Goal: Task Accomplishment & Management: Manage account settings

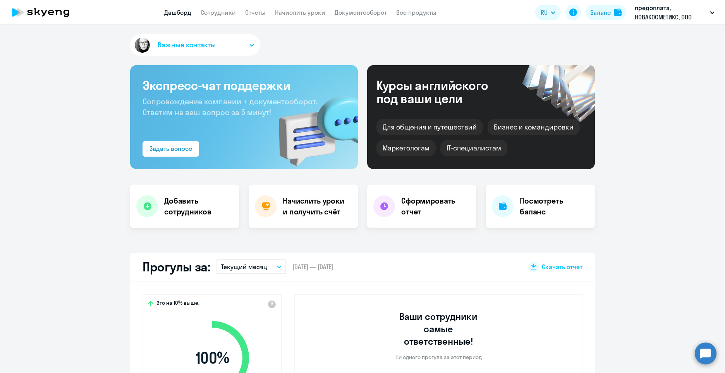
select select "30"
click at [515, 217] on div "Посмотреть баланс" at bounding box center [540, 205] width 109 height 43
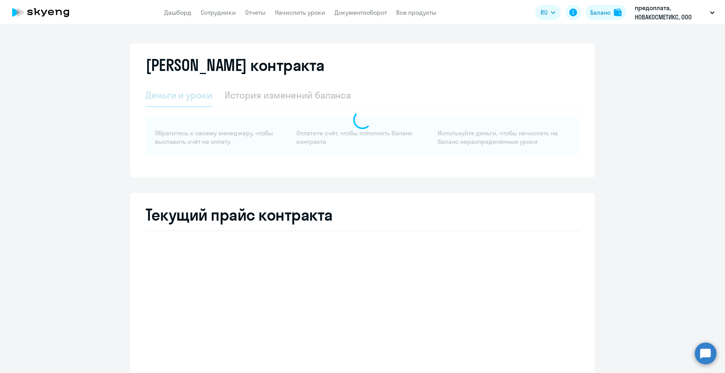
select select "english_adult_not_native_speaker"
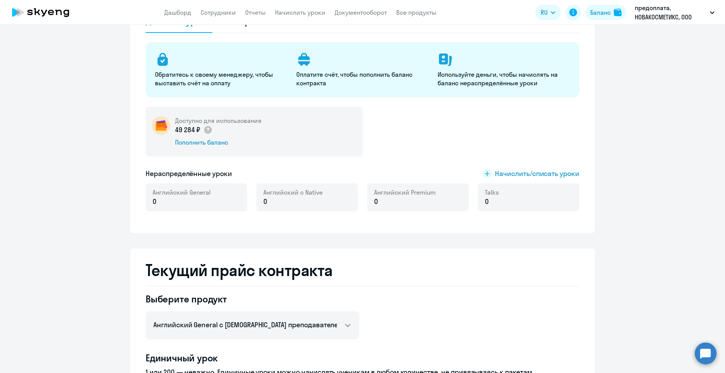
scroll to position [36, 0]
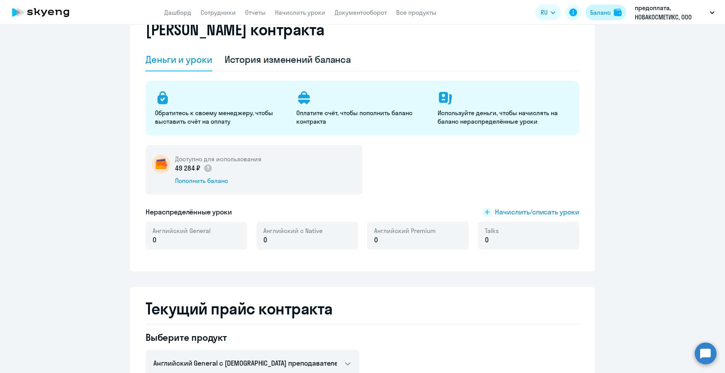
click at [602, 12] on div "Баланс" at bounding box center [600, 12] width 21 height 9
click at [245, 170] on div "49 284 ₽" at bounding box center [218, 168] width 86 height 10
click at [221, 161] on h5 "Доступно для использования" at bounding box center [218, 159] width 86 height 9
click at [300, 60] on div "История изменений баланса" at bounding box center [288, 59] width 127 height 12
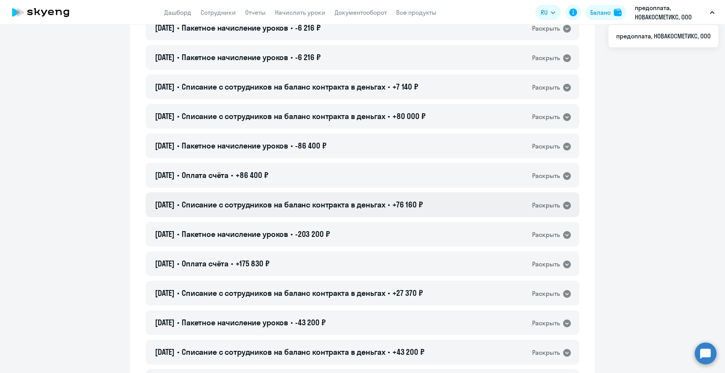
scroll to position [232, 0]
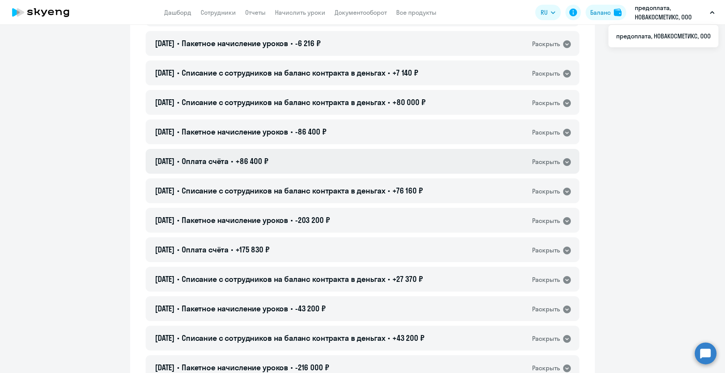
click at [562, 163] on icon at bounding box center [566, 161] width 9 height 9
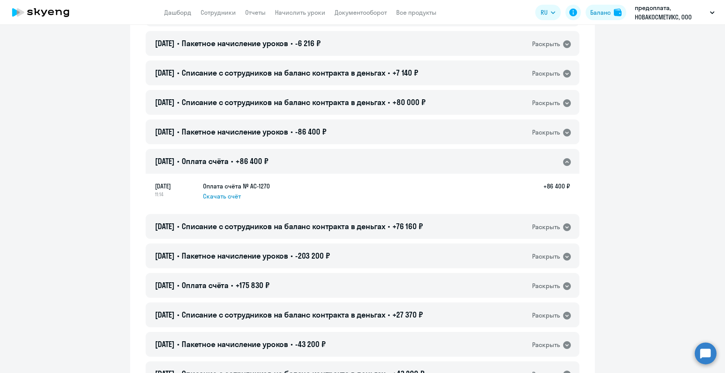
click at [559, 163] on div "Раскрыть" at bounding box center [552, 161] width 40 height 10
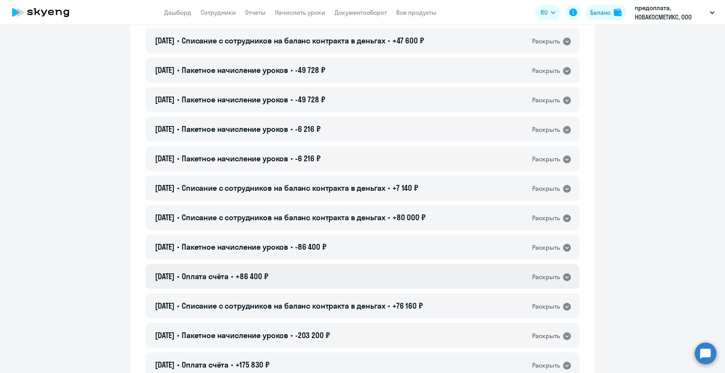
scroll to position [0, 0]
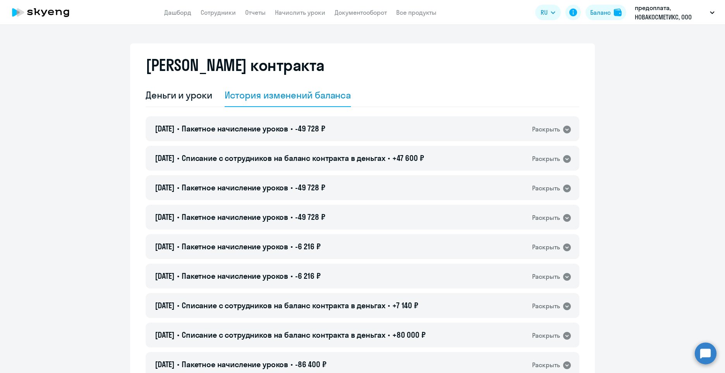
click at [50, 9] on icon at bounding box center [41, 12] width 68 height 19
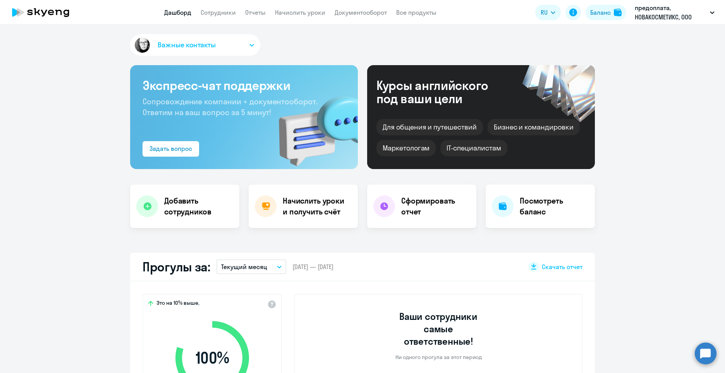
click at [200, 40] on span "Важные контакты" at bounding box center [187, 45] width 58 height 10
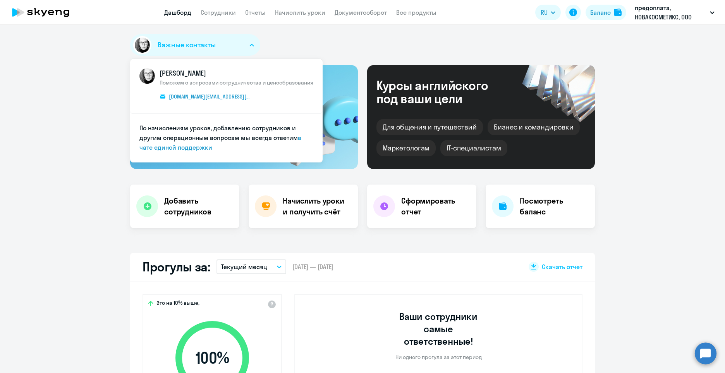
select select "30"
click at [314, 52] on div "Важные контакты КАМ_Юлианна [PERSON_NAME] с вопросами сотрудничества и ценообра…" at bounding box center [362, 46] width 465 height 25
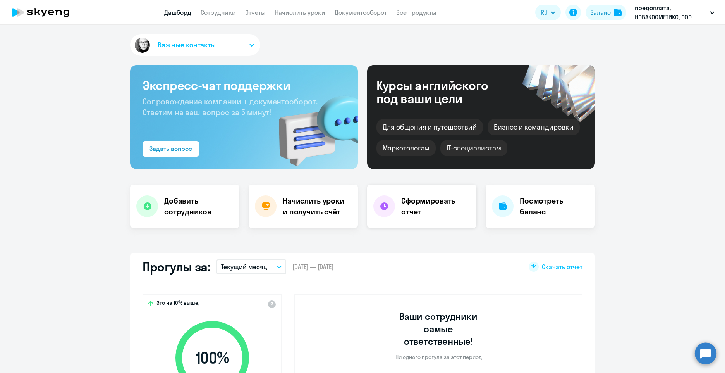
click at [431, 201] on h4 "Сформировать отчет" at bounding box center [435, 206] width 69 height 22
click at [551, 208] on h4 "Посмотреть баланс" at bounding box center [554, 206] width 69 height 22
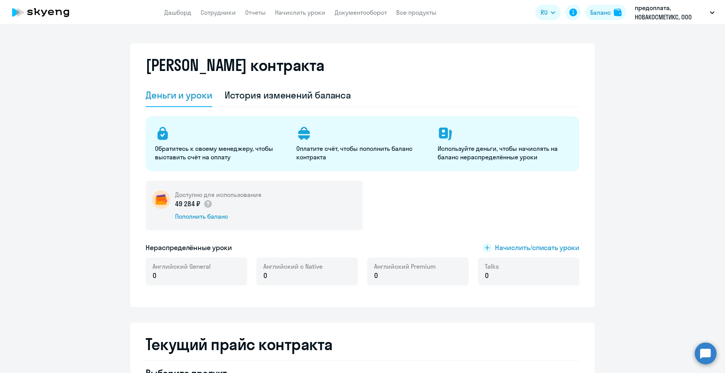
click at [528, 161] on div "Обратитесь к своему менеджеру, чтобы выставить счёт на оплату Оплатите счёт, чт…" at bounding box center [363, 143] width 434 height 55
click at [335, 102] on div "История изменений баланса" at bounding box center [288, 95] width 127 height 23
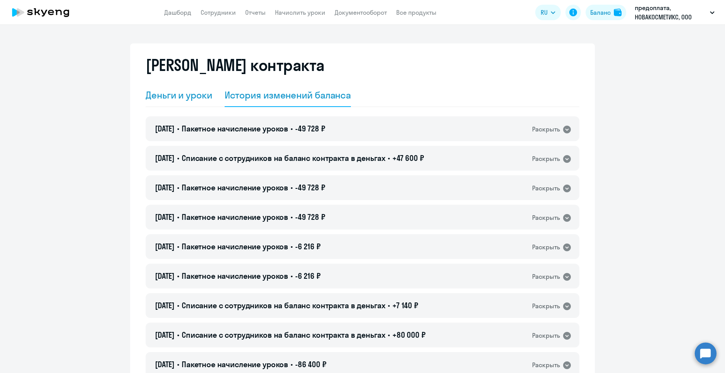
click at [179, 89] on div "Деньги и уроки" at bounding box center [179, 95] width 67 height 12
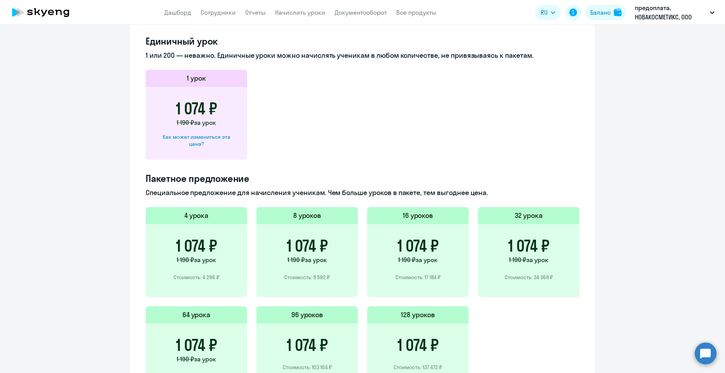
scroll to position [307, 0]
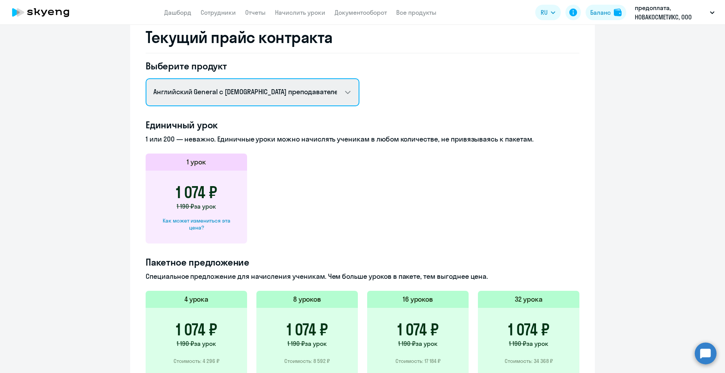
click at [347, 91] on select "Английский General с русскоговорящим преподавателем Английский General с [DEMOG…" at bounding box center [253, 92] width 214 height 28
select select "english_adult_not_native_speaker_premium"
click at [146, 78] on select "Английский General с русскоговорящим преподавателем Английский General с [DEMOG…" at bounding box center [253, 92] width 214 height 28
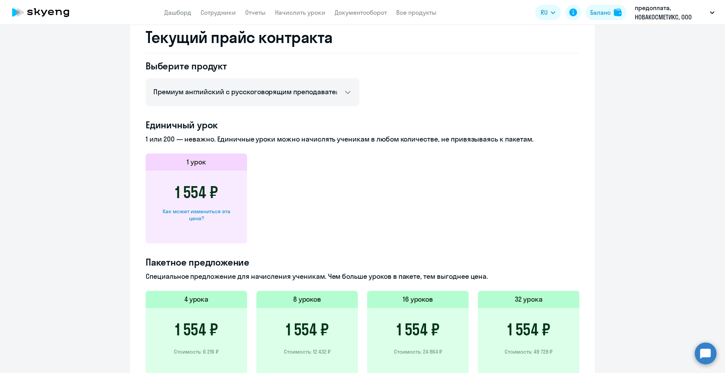
click at [218, 211] on div "Как может измениться эта цена?" at bounding box center [196, 215] width 77 height 14
select select "english_adult_not_native_speaker_premium"
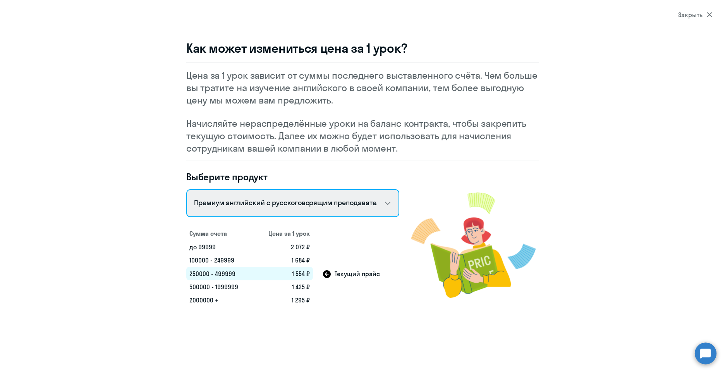
click at [381, 203] on select "Talks 15 минутные разговоры на английском Английский General с русскоговорящим …" at bounding box center [292, 203] width 213 height 28
select select "30"
select select "english_adult_not_native_speaker"
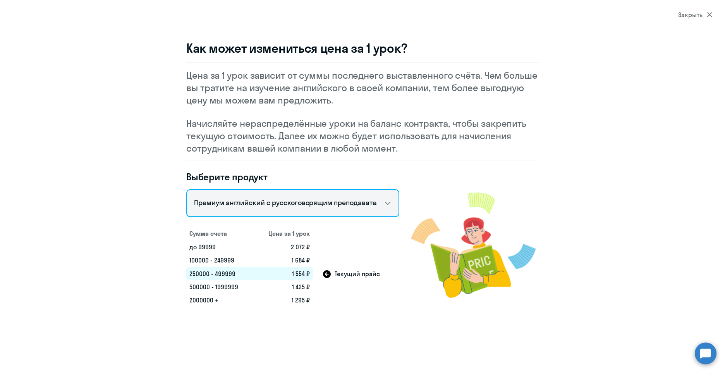
scroll to position [325, 0]
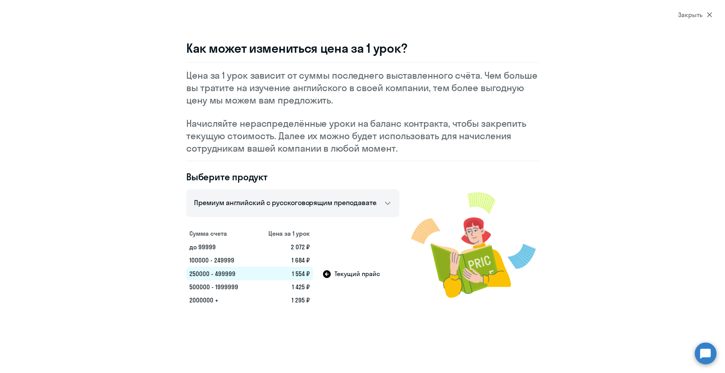
click at [706, 15] on div "Закрыть" at bounding box center [695, 14] width 34 height 9
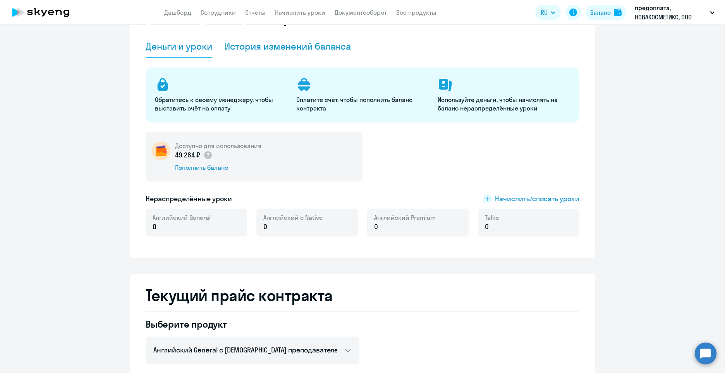
scroll to position [0, 0]
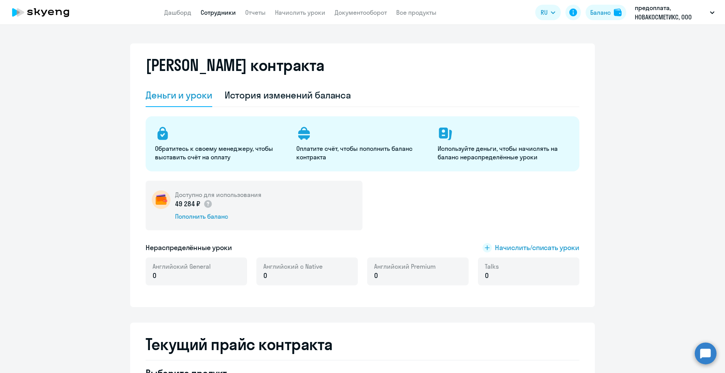
click at [218, 11] on link "Сотрудники" at bounding box center [218, 13] width 35 height 8
select select "30"
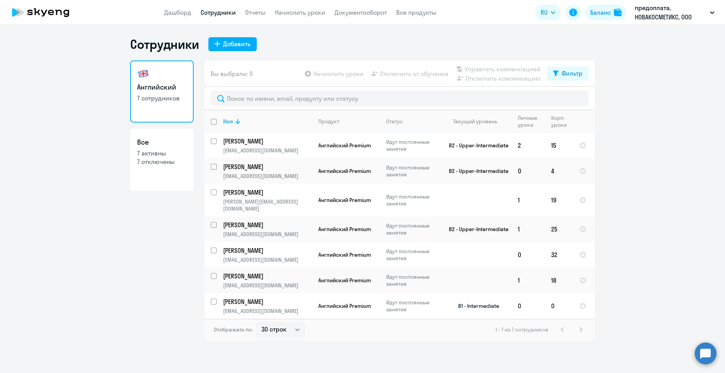
click at [212, 298] on input "select row 22607477" at bounding box center [218, 305] width 15 height 15
checkbox input "true"
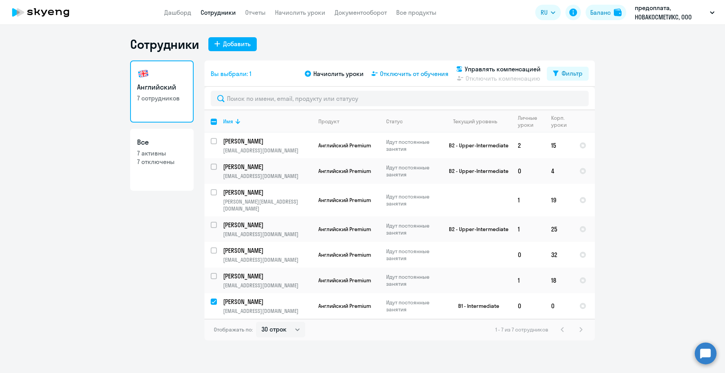
click at [416, 72] on span "Отключить от обучения" at bounding box center [414, 73] width 69 height 9
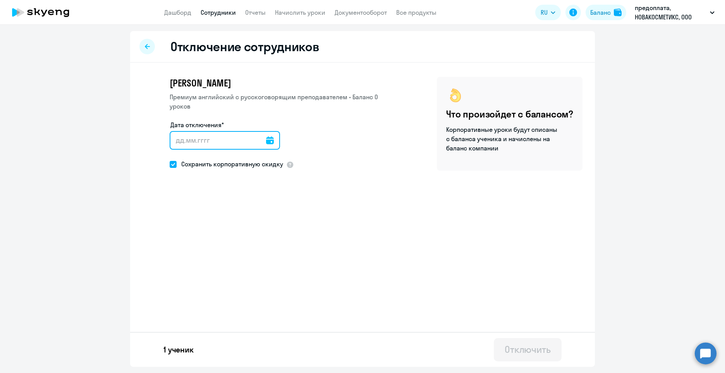
click at [217, 139] on input "Дата отключения*" at bounding box center [225, 140] width 110 height 19
click at [266, 137] on icon at bounding box center [270, 140] width 8 height 8
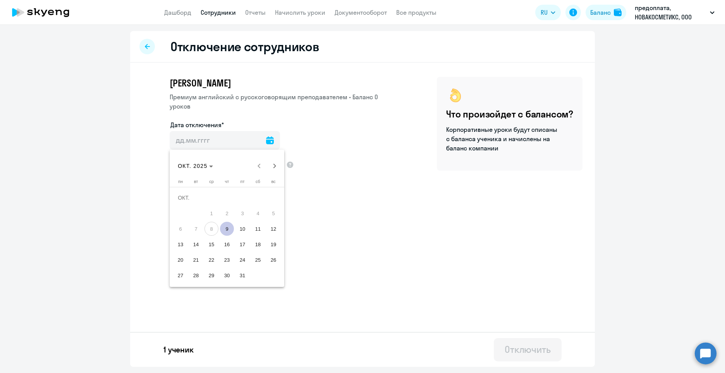
click at [228, 228] on span "9" at bounding box center [227, 229] width 14 height 14
type input "[DATE]"
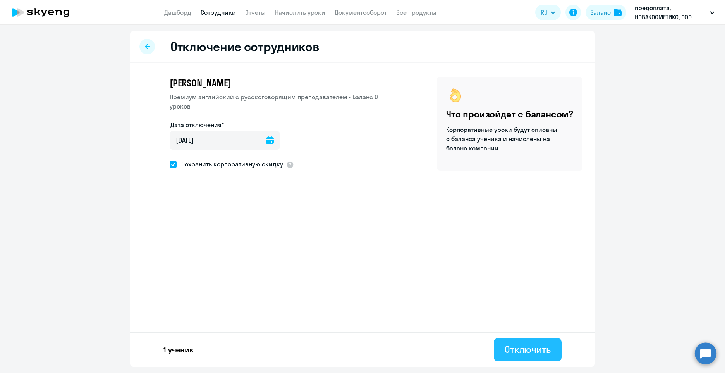
click at [536, 347] on div "Отключить" at bounding box center [528, 349] width 46 height 12
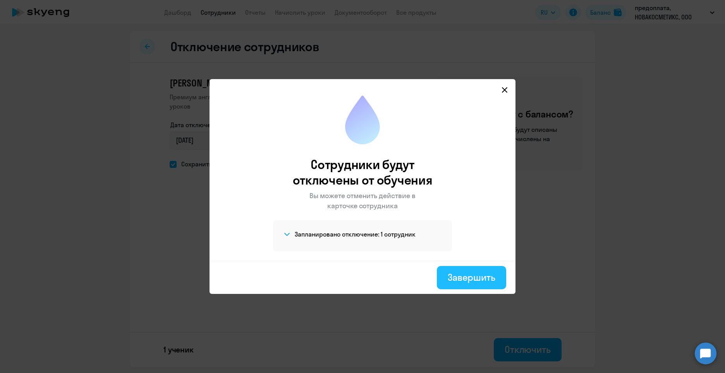
click at [473, 276] on div "Завершить" at bounding box center [472, 277] width 48 height 12
select select "30"
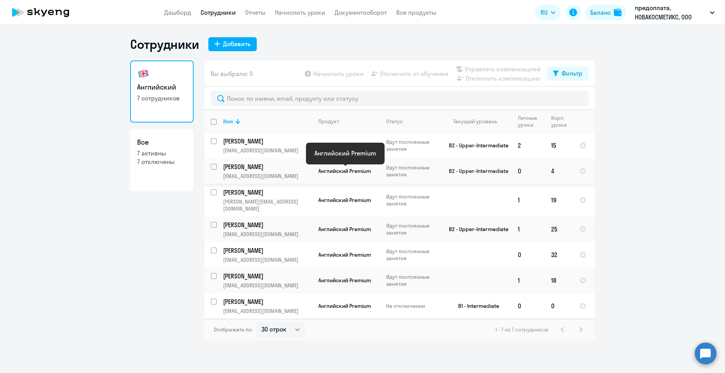
click at [337, 168] on span "Английский Premium" at bounding box center [344, 170] width 53 height 7
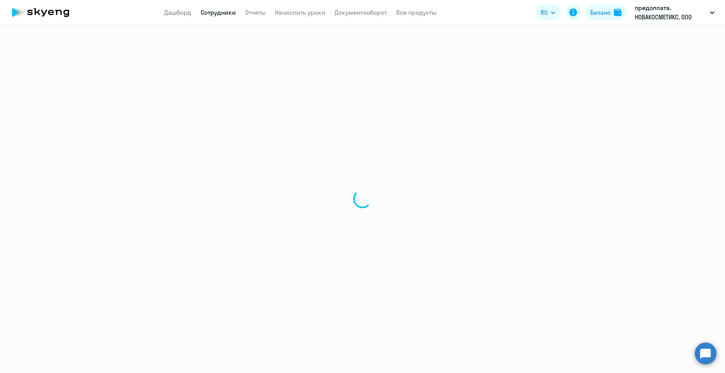
select select "english"
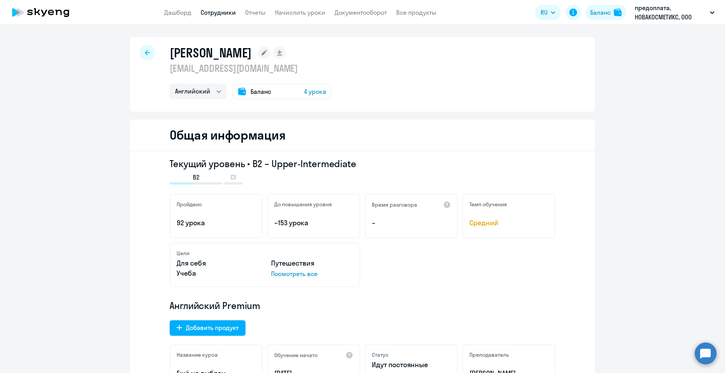
click at [246, 89] on div "Баланс 4 урока" at bounding box center [282, 91] width 99 height 15
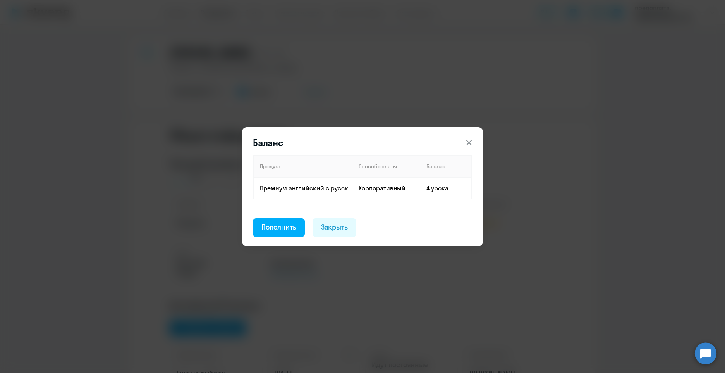
click at [469, 144] on icon at bounding box center [468, 142] width 9 height 9
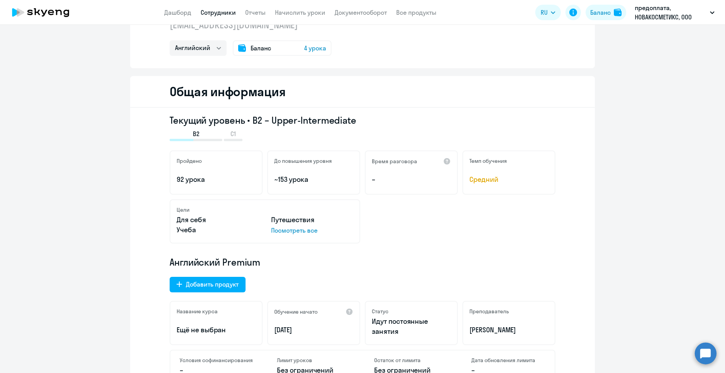
scroll to position [77, 0]
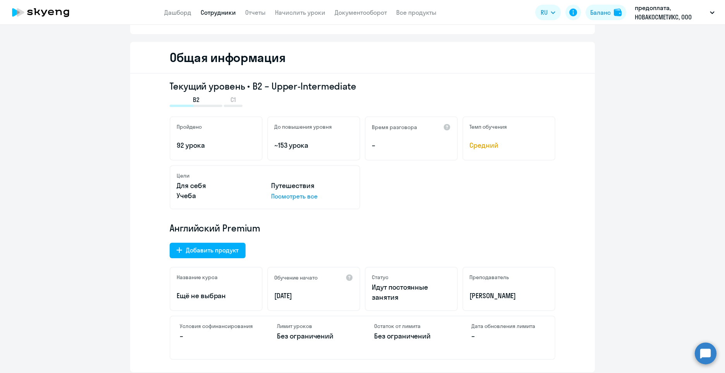
click at [194, 141] on p "92 урока" at bounding box center [216, 145] width 79 height 10
click at [501, 146] on span "Средний" at bounding box center [508, 145] width 79 height 10
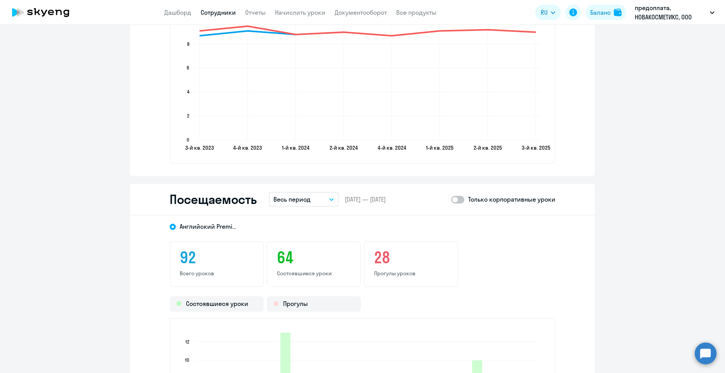
scroll to position [1007, 0]
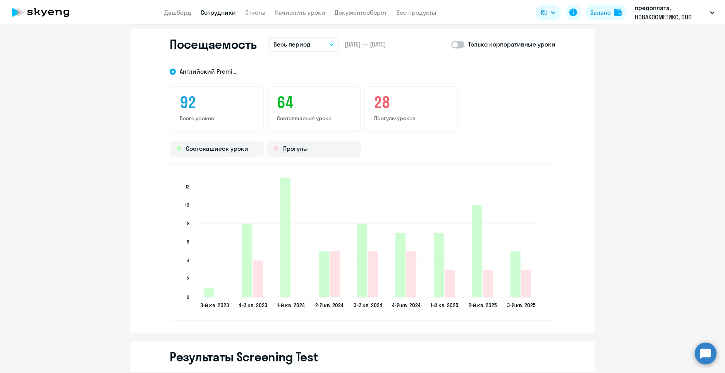
click at [330, 45] on icon "button" at bounding box center [332, 44] width 4 height 2
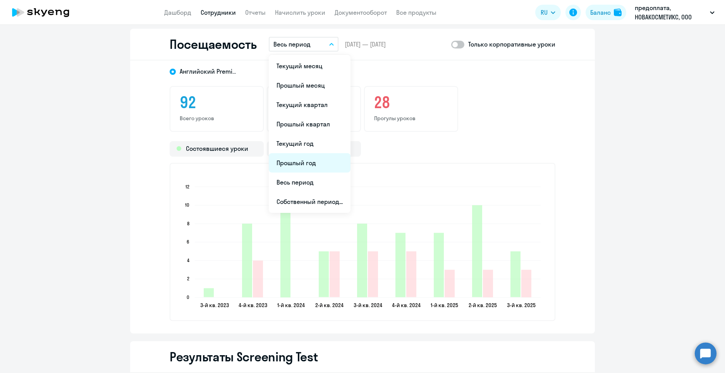
click at [322, 163] on li "Прошлый год" at bounding box center [310, 162] width 82 height 19
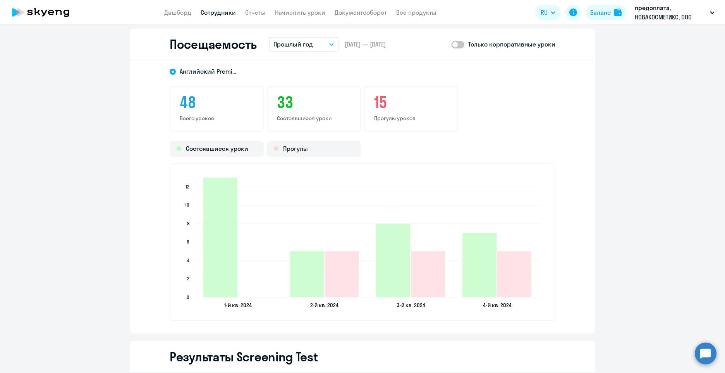
click at [329, 41] on button "Прошлый год" at bounding box center [304, 44] width 70 height 15
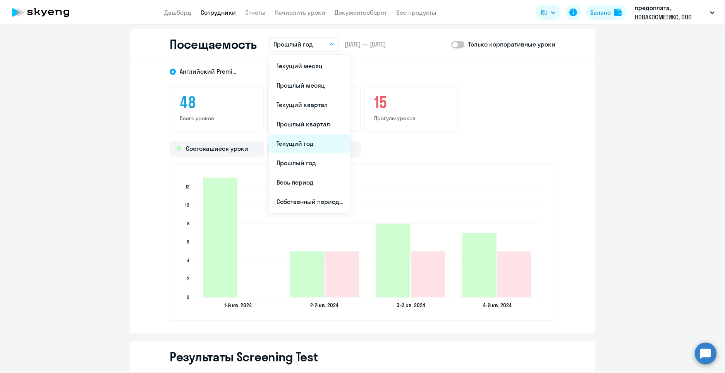
click at [309, 143] on li "Текущий год" at bounding box center [310, 143] width 82 height 19
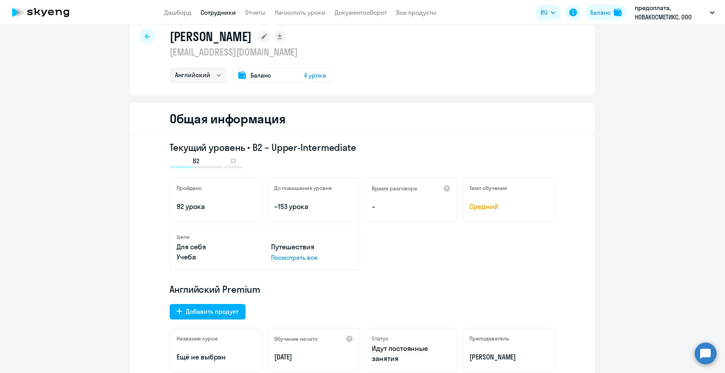
scroll to position [0, 0]
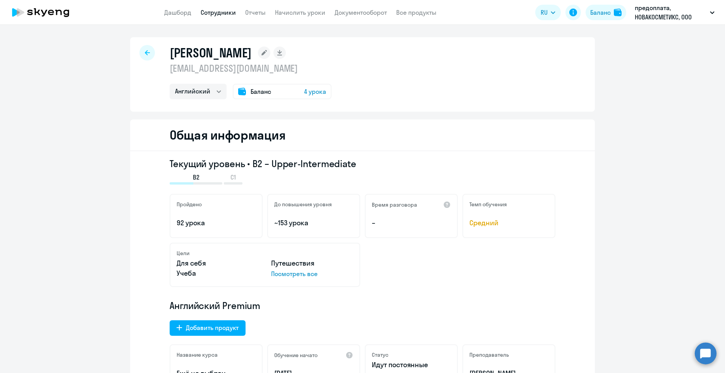
click at [145, 53] on icon at bounding box center [147, 52] width 5 height 5
select select "30"
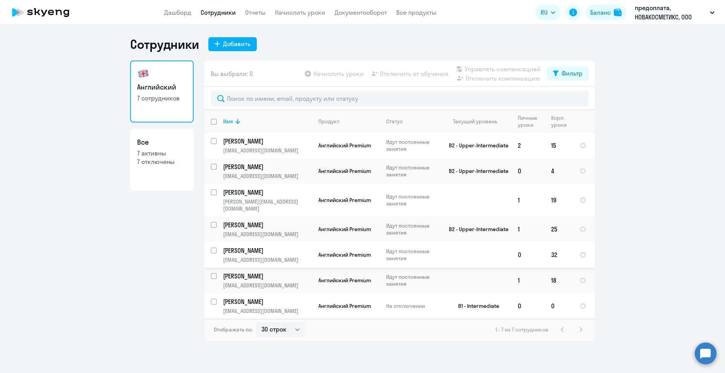
click at [274, 246] on p "[PERSON_NAME]" at bounding box center [267, 250] width 88 height 9
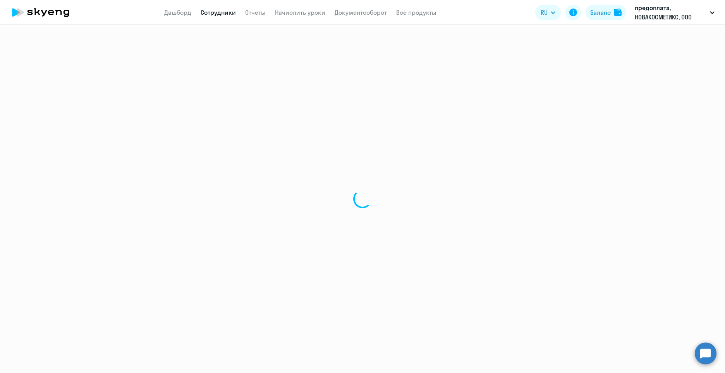
select select "english"
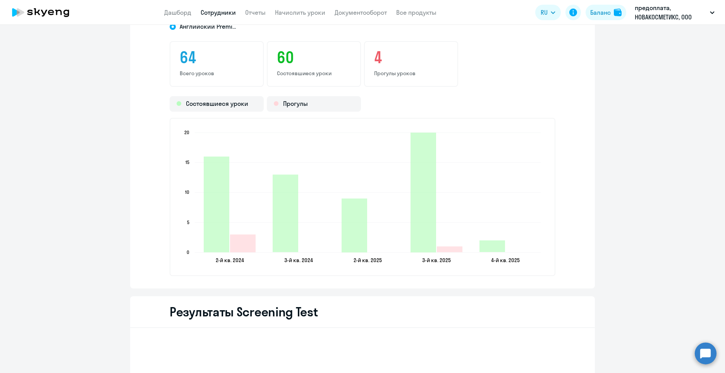
scroll to position [852, 0]
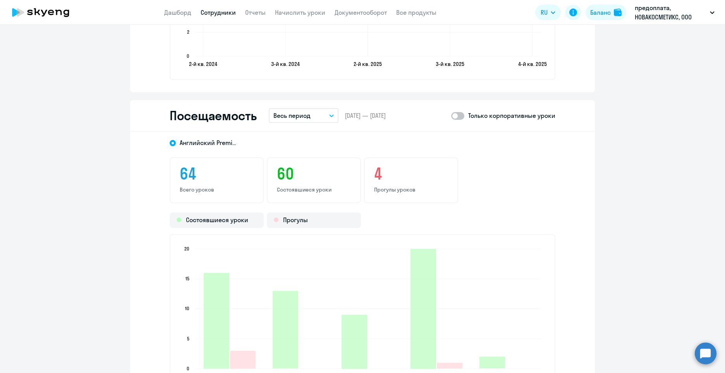
click at [326, 118] on button "Весь период" at bounding box center [304, 115] width 70 height 15
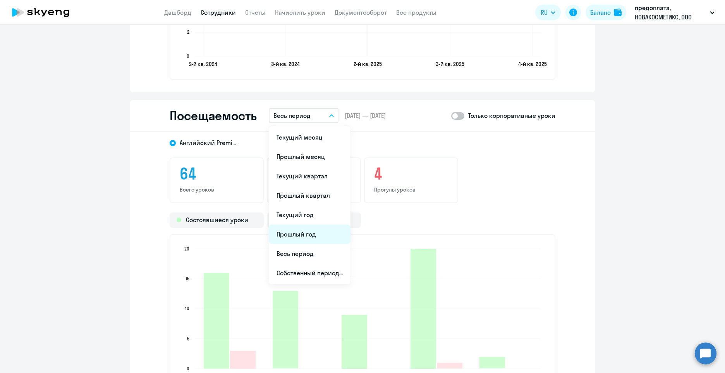
click at [328, 237] on li "Прошлый год" at bounding box center [310, 233] width 82 height 19
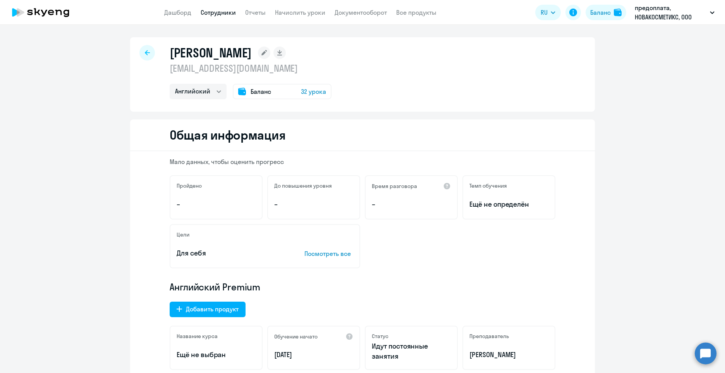
select select "30"
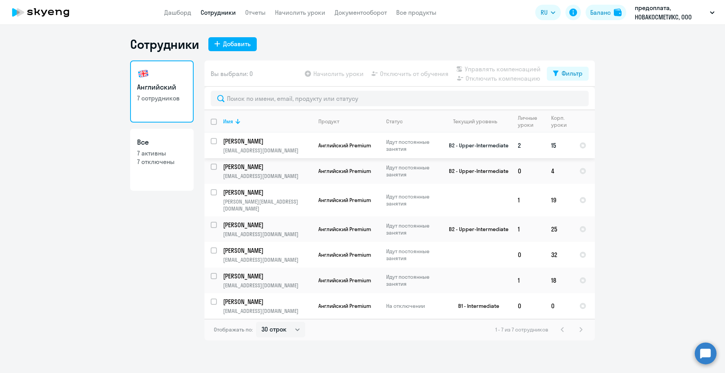
click at [278, 146] on td "[PERSON_NAME] [PERSON_NAME][EMAIL_ADDRESS][DOMAIN_NAME]" at bounding box center [264, 145] width 95 height 26
select select "english"
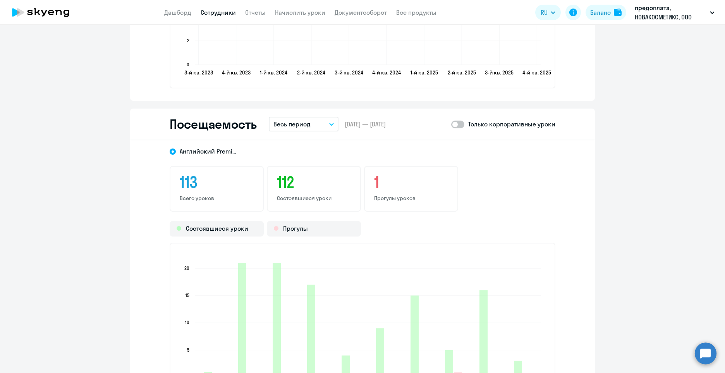
scroll to position [1007, 0]
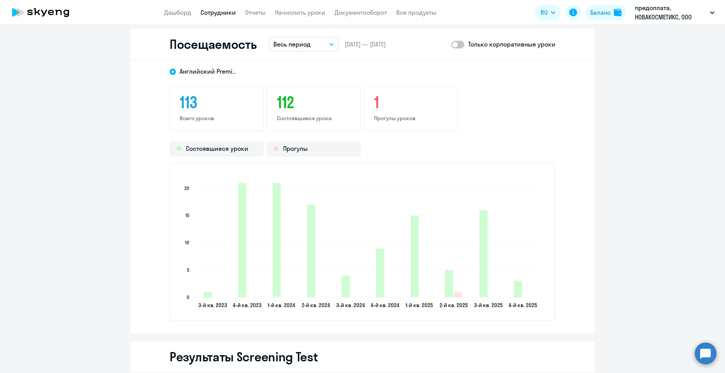
click at [330, 44] on icon "button" at bounding box center [332, 44] width 4 height 2
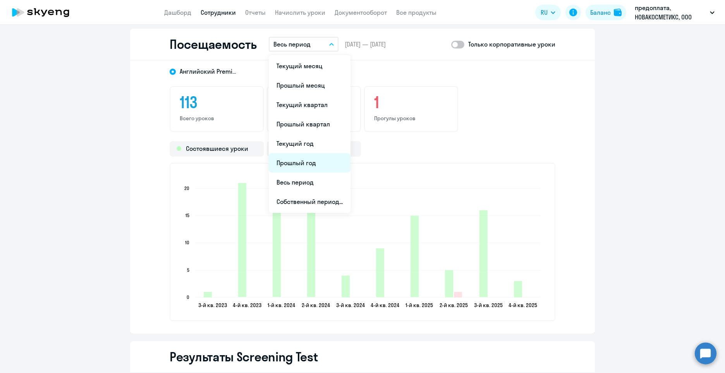
click at [321, 161] on li "Прошлый год" at bounding box center [310, 162] width 82 height 19
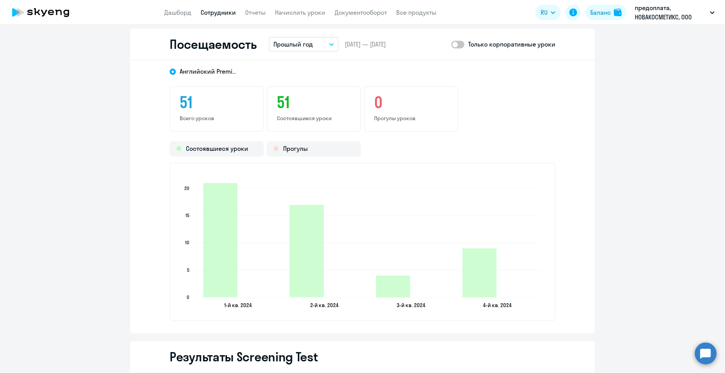
click at [332, 44] on button "Прошлый год" at bounding box center [304, 44] width 70 height 15
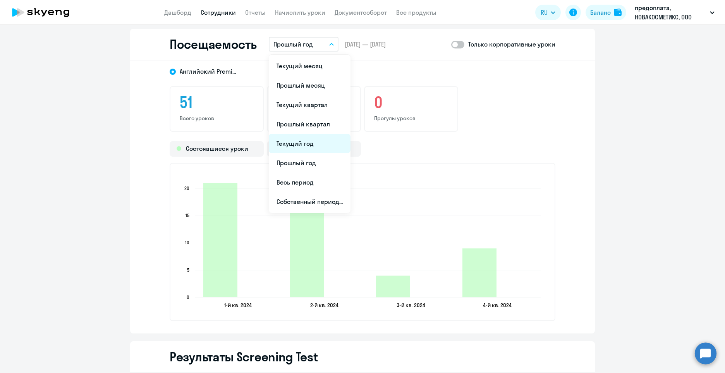
click at [323, 144] on li "Текущий год" at bounding box center [310, 143] width 82 height 19
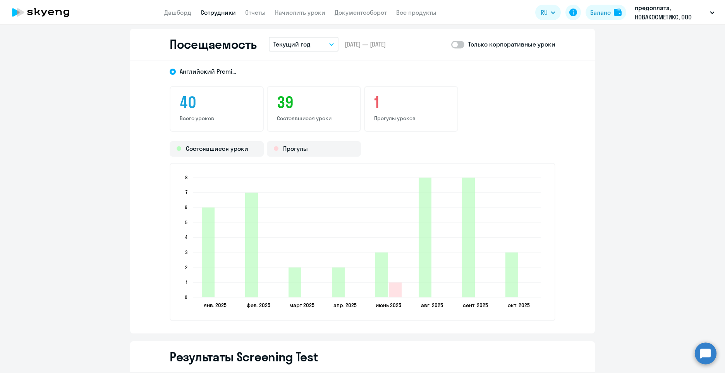
click at [330, 46] on button "Текущий год" at bounding box center [304, 44] width 70 height 15
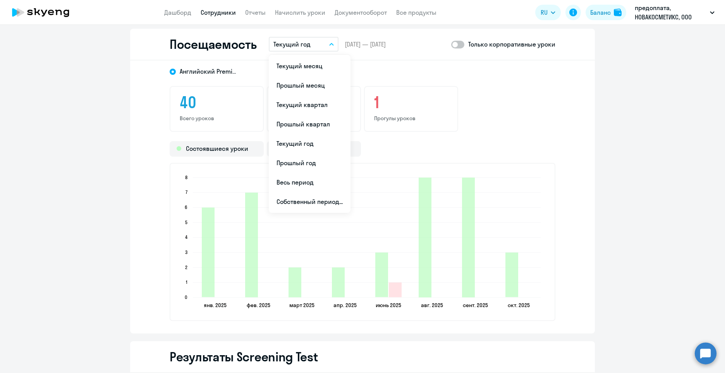
click at [407, 73] on div "Английский Premium" at bounding box center [356, 69] width 400 height 14
